Goal: Find specific page/section: Find specific page/section

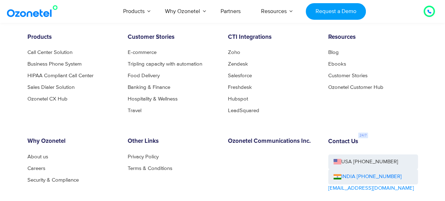
scroll to position [3761, 0]
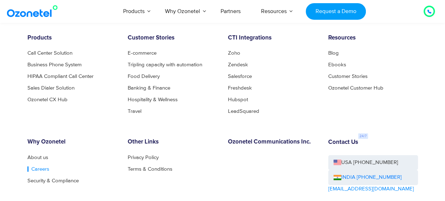
click at [37, 170] on link "Careers" at bounding box center [38, 168] width 22 height 5
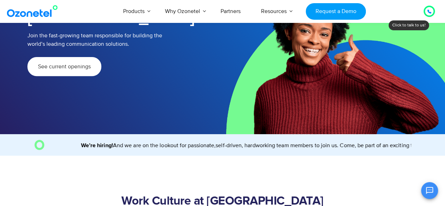
scroll to position [65, 0]
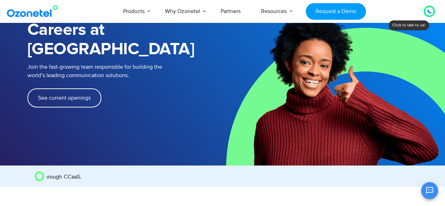
click at [88, 88] on link "See current openings" at bounding box center [64, 97] width 74 height 19
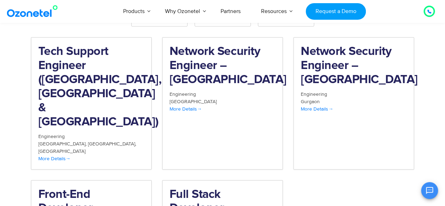
scroll to position [781, 0]
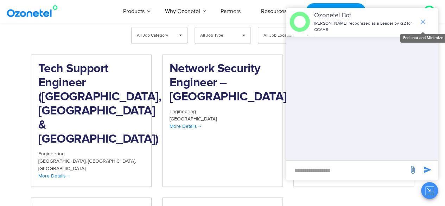
click at [422, 19] on icon "end chat or minimize" at bounding box center [423, 22] width 8 height 8
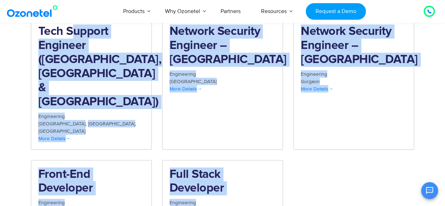
scroll to position [847, 0]
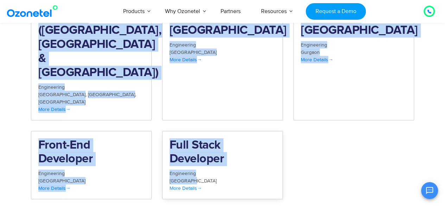
drag, startPoint x: 31, startPoint y: 38, endPoint x: 216, endPoint y: 123, distance: 204.3
click at [216, 123] on div "**********" at bounding box center [223, 86] width 384 height 250
copy div "Tech Support Engineer ([GEOGRAPHIC_DATA], [GEOGRAPHIC_DATA] & [GEOGRAPHIC_DATA]…"
